Goal: Transaction & Acquisition: Purchase product/service

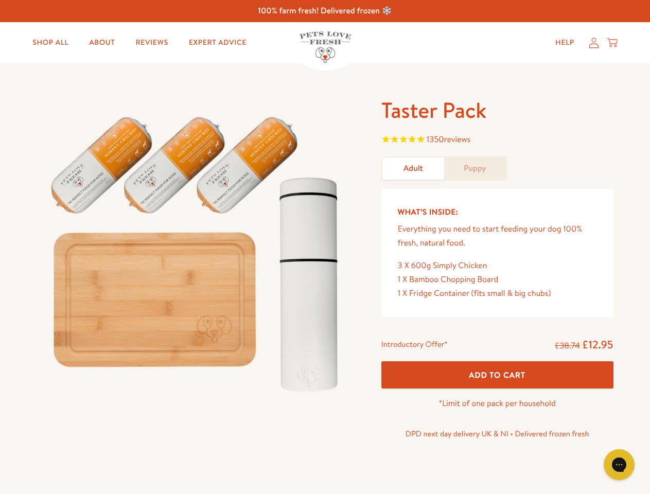
click at [325, 247] on img at bounding box center [197, 249] width 320 height 307
click at [497, 140] on span "1350 reviews" at bounding box center [497, 140] width 232 height 15
click at [497, 375] on span "Add To Cart" at bounding box center [497, 374] width 57 height 11
click at [619, 465] on icon "Gorgias live chat" at bounding box center [619, 465] width 10 height 10
